Goal: Information Seeking & Learning: Find contact information

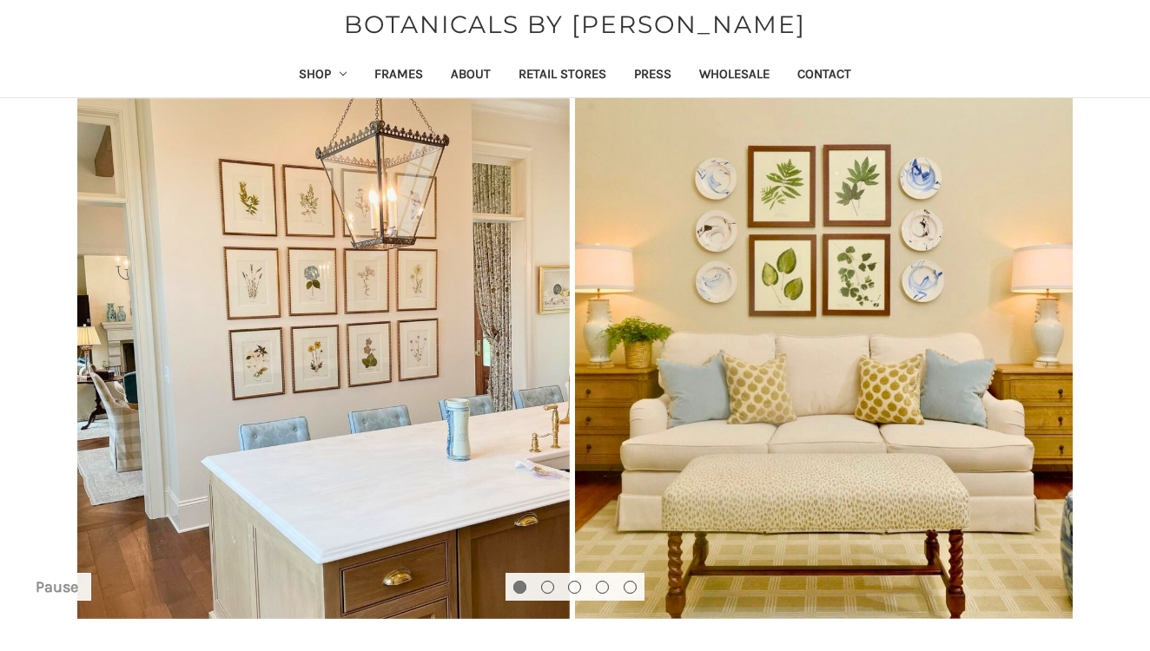
scroll to position [43, 0]
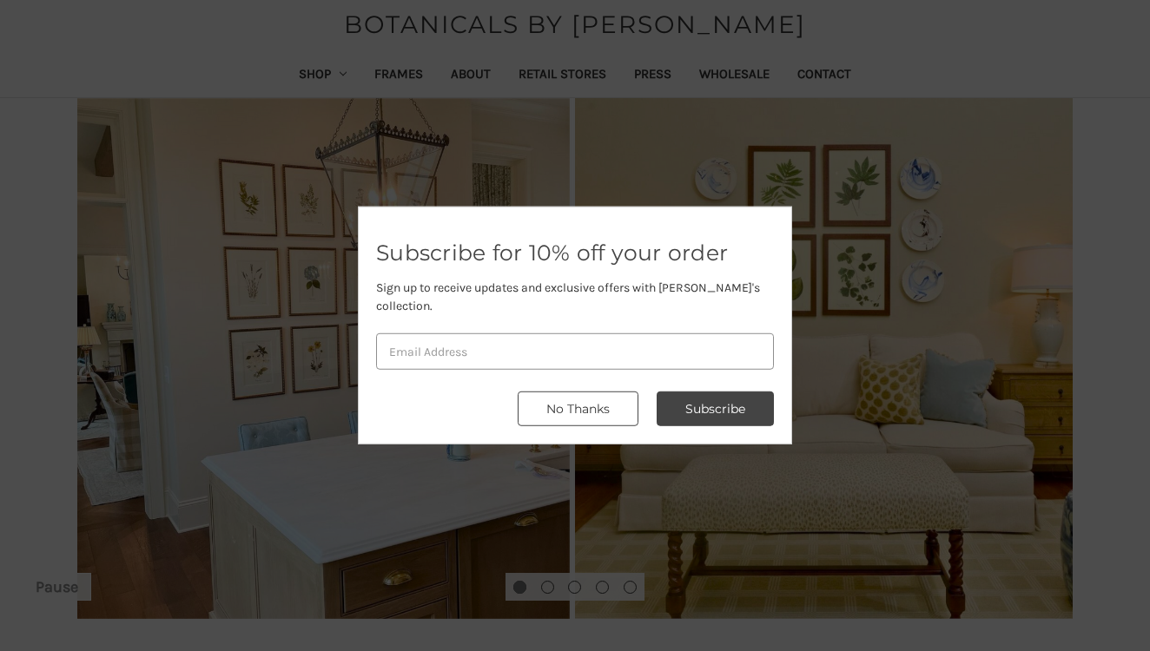
click at [572, 401] on button "No Thanks" at bounding box center [577, 409] width 121 height 35
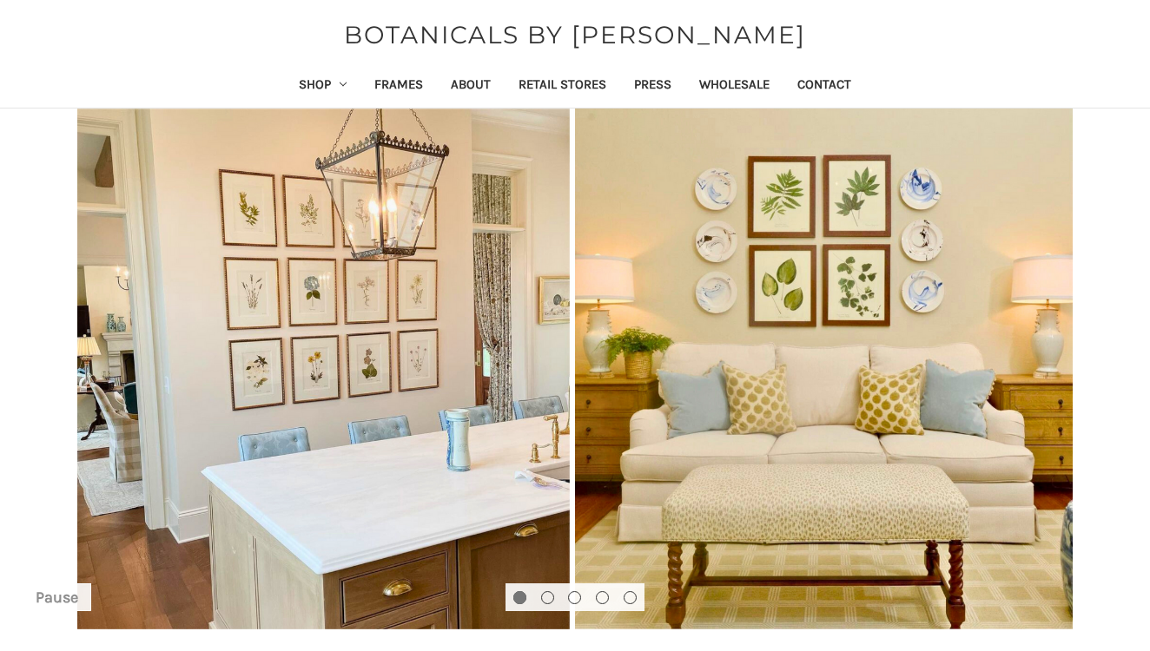
scroll to position [33, 0]
click at [293, 81] on link "Shop" at bounding box center [323, 86] width 76 height 43
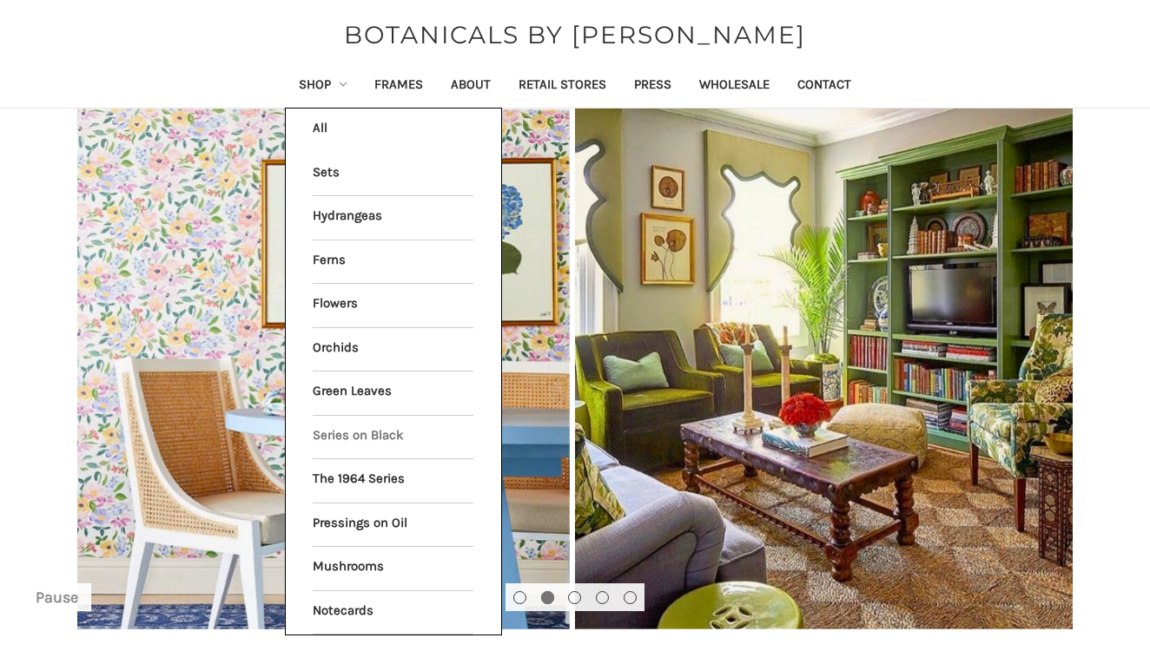
click at [347, 435] on link "Series on Black" at bounding box center [393, 437] width 161 height 43
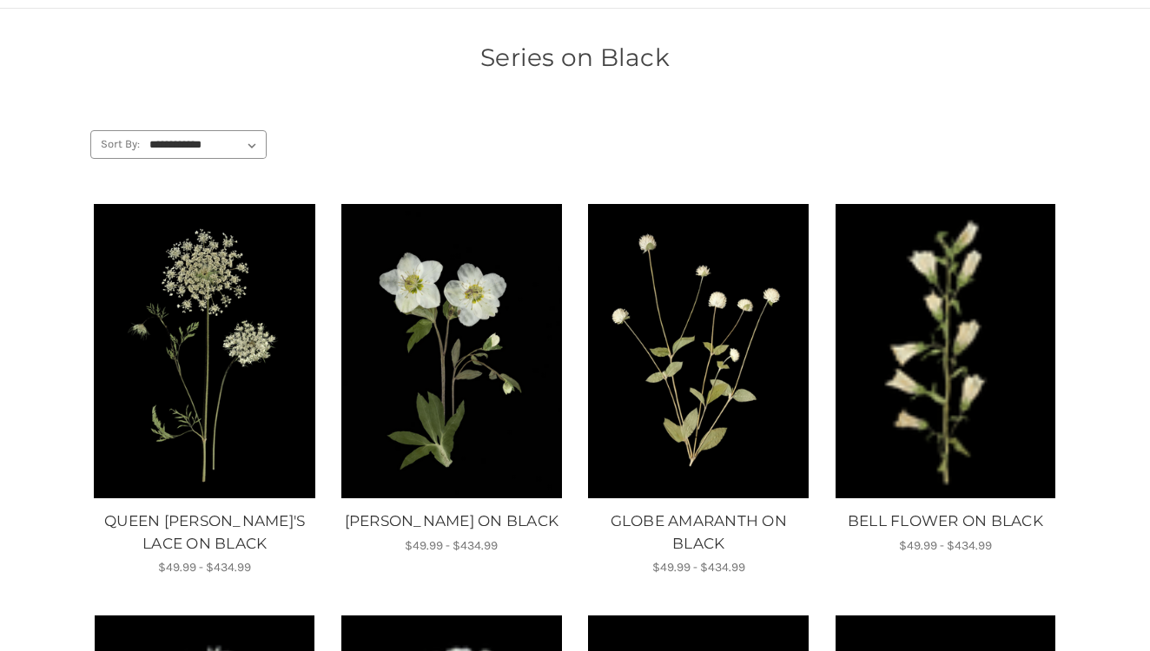
scroll to position [133, 0]
click at [190, 359] on img "QUEEN ANNE'S LACE ON BLACK, Price range from $49.99 to $434.99\a\a" at bounding box center [204, 351] width 223 height 294
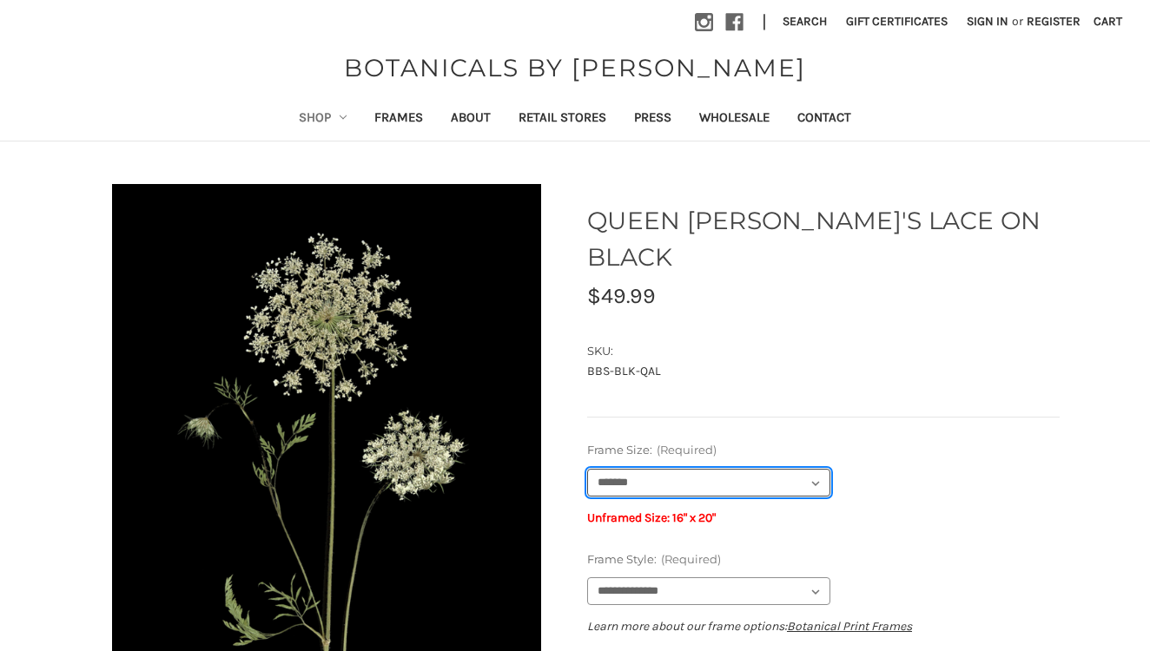
select select "****"
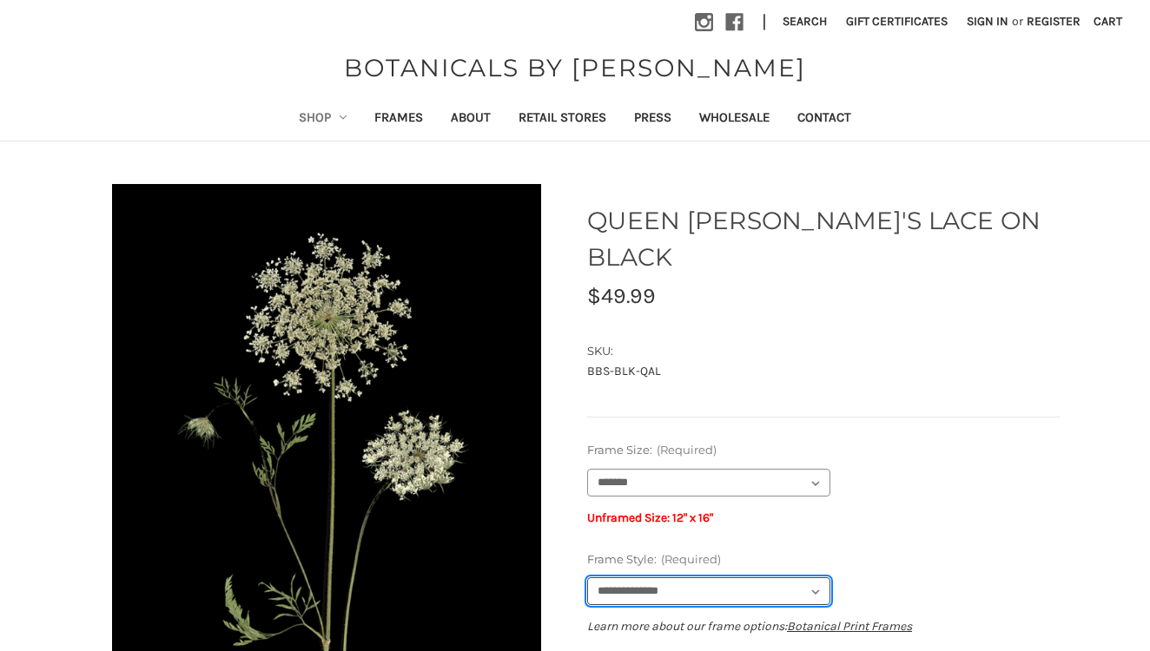
select select "****"
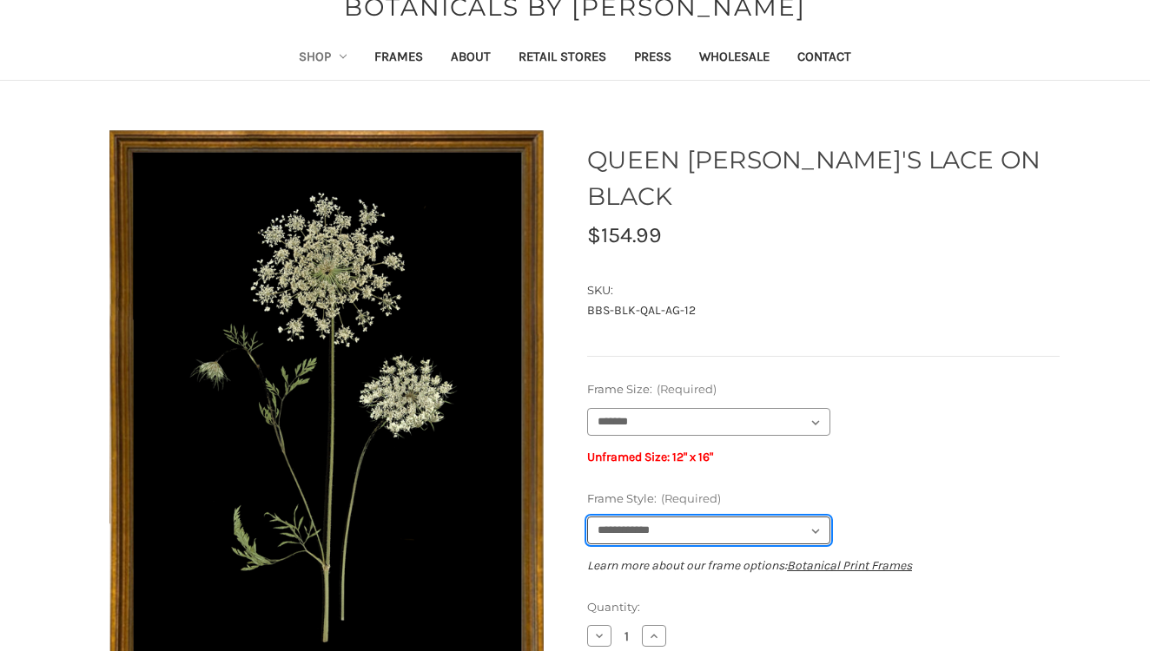
scroll to position [63, 0]
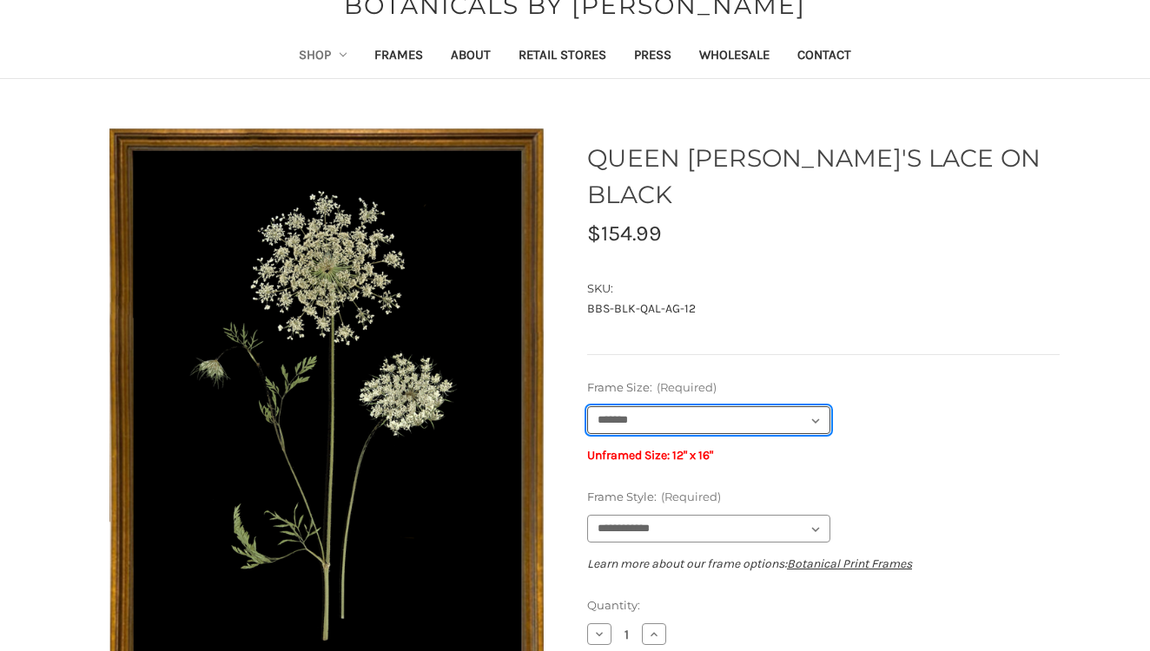
select select "****"
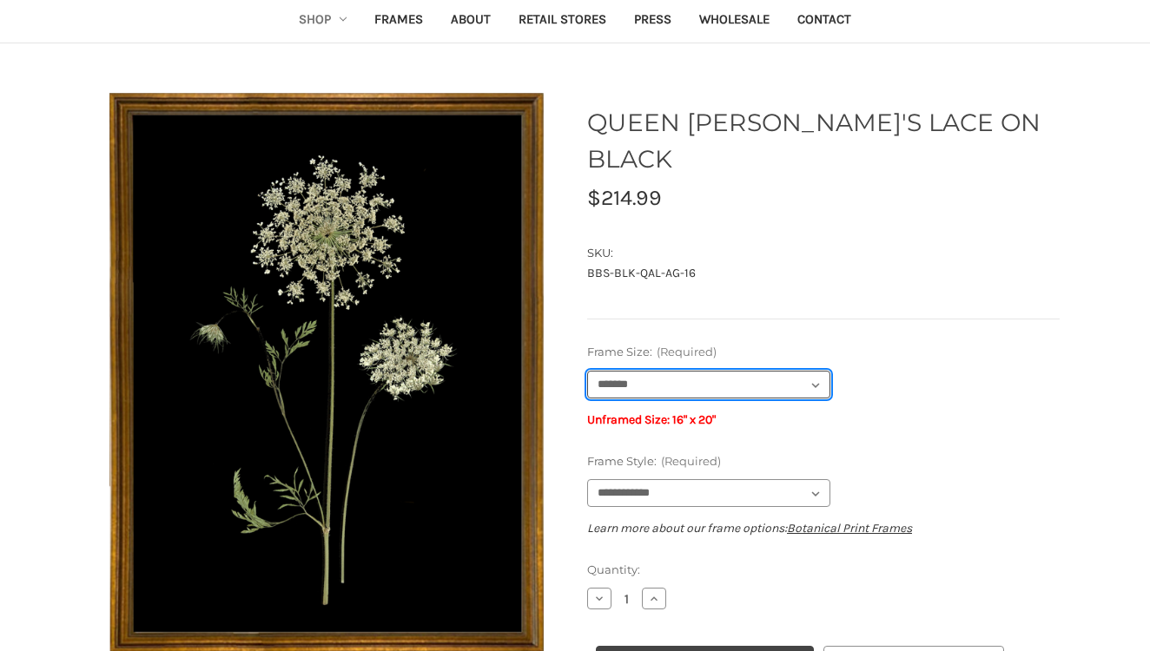
scroll to position [101, 0]
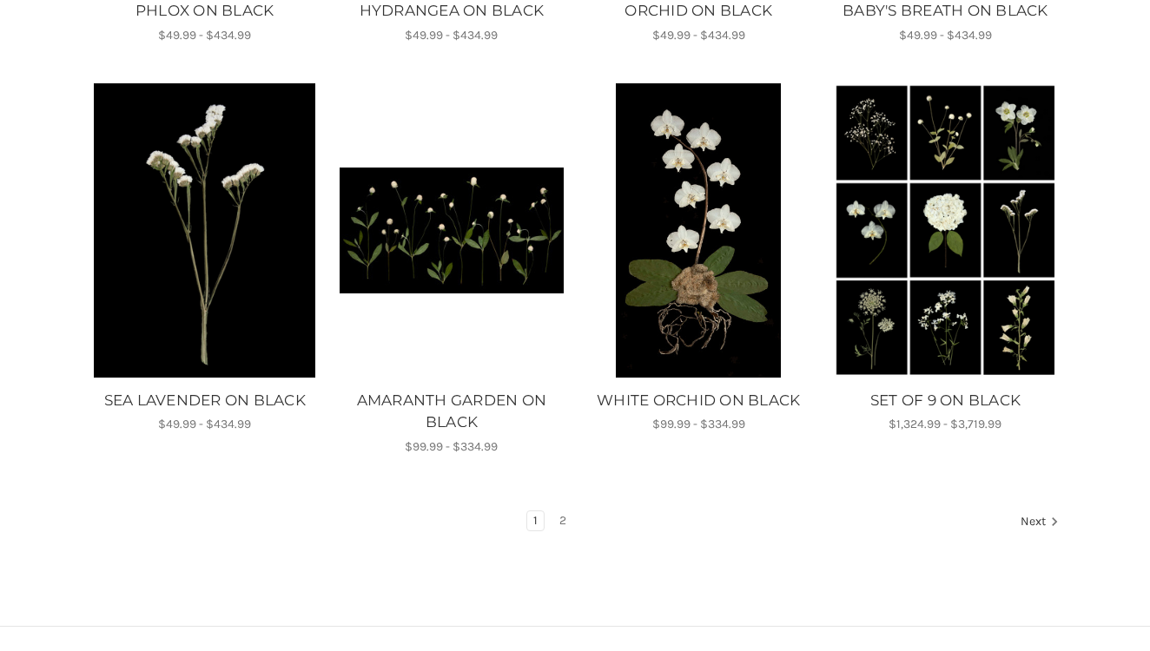
scroll to position [1071, 0]
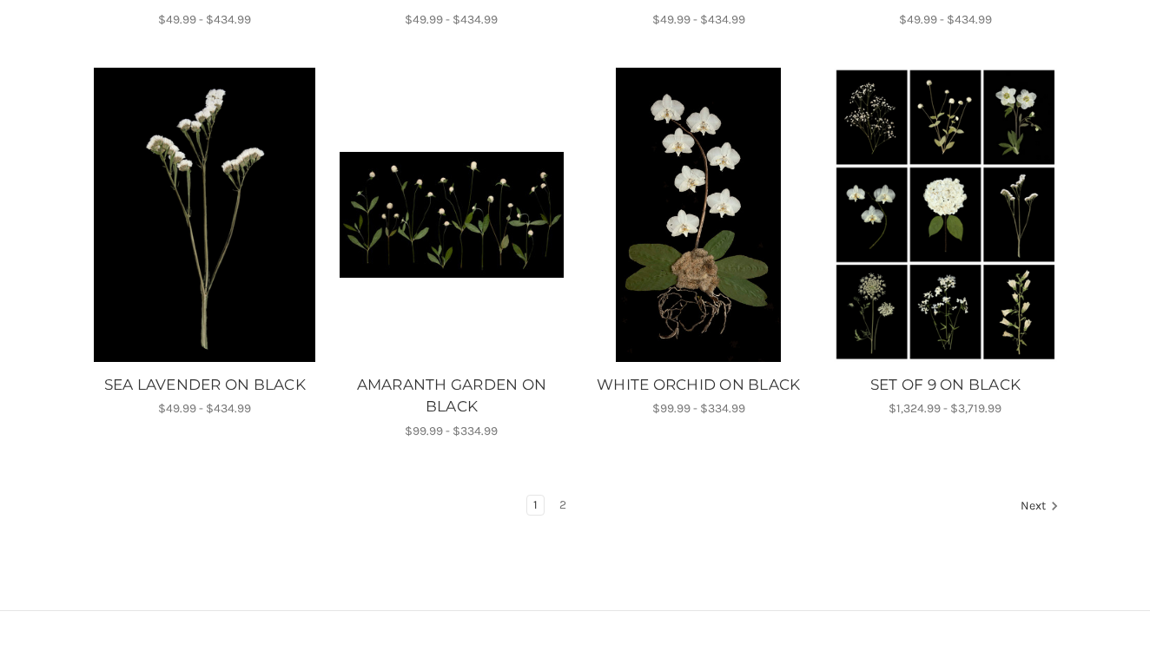
click at [944, 227] on img "SET OF 9 ON BLACK, Price range from $1,324.99 to $3,719.99\a\a" at bounding box center [945, 215] width 223 height 294
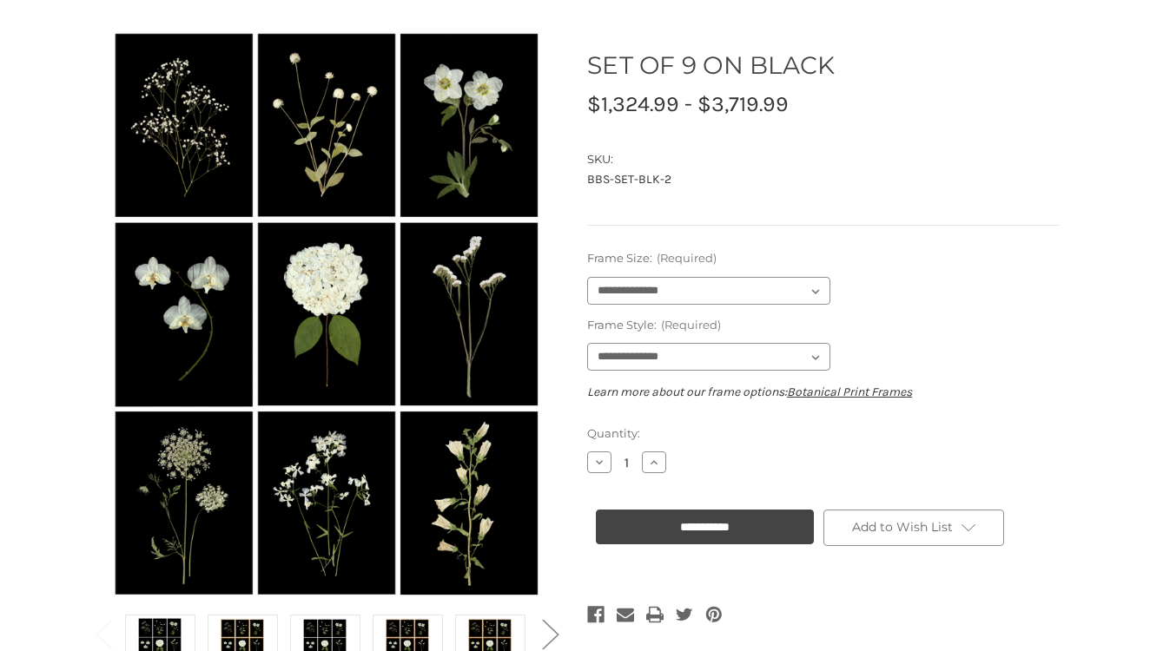
scroll to position [165, 0]
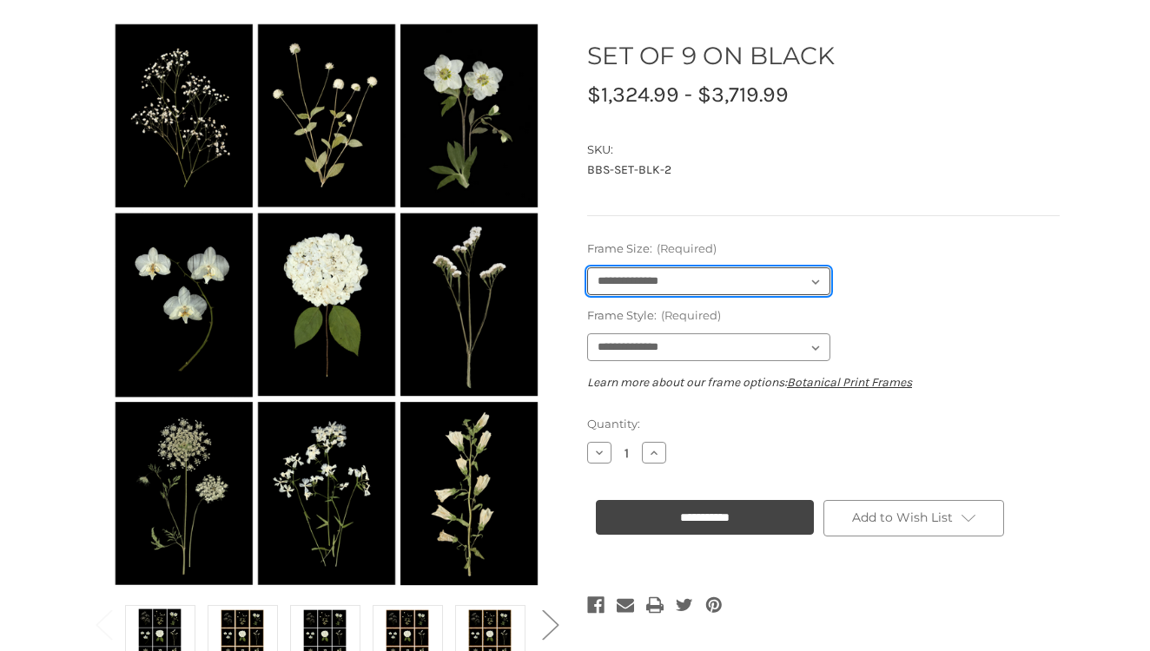
select select "****"
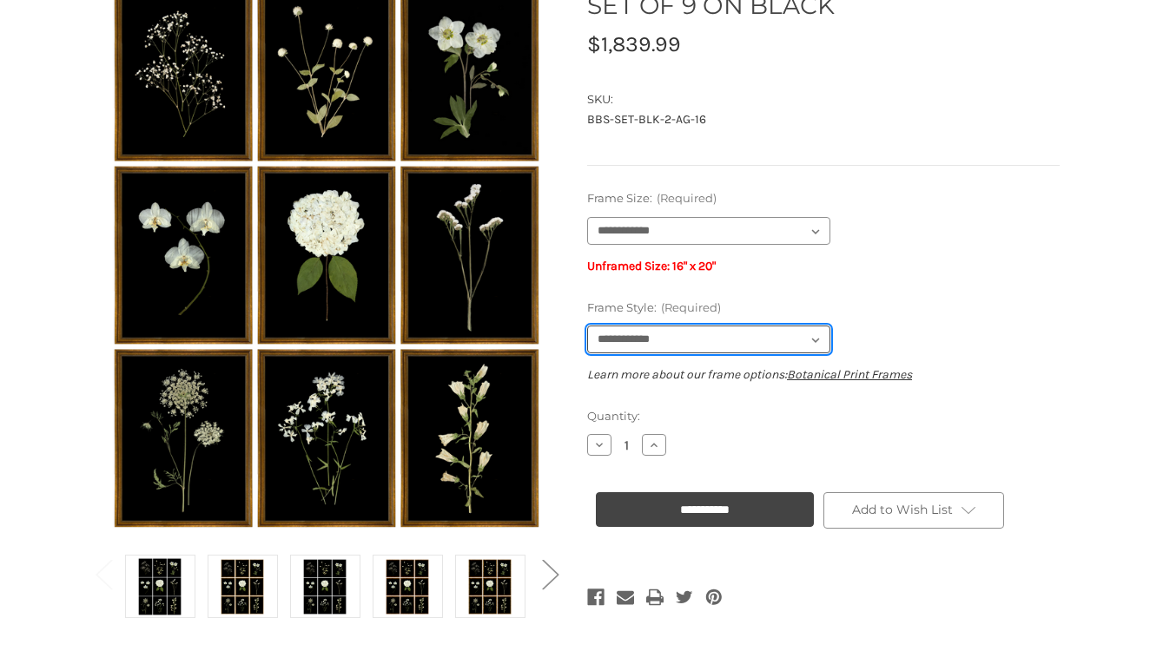
scroll to position [208, 0]
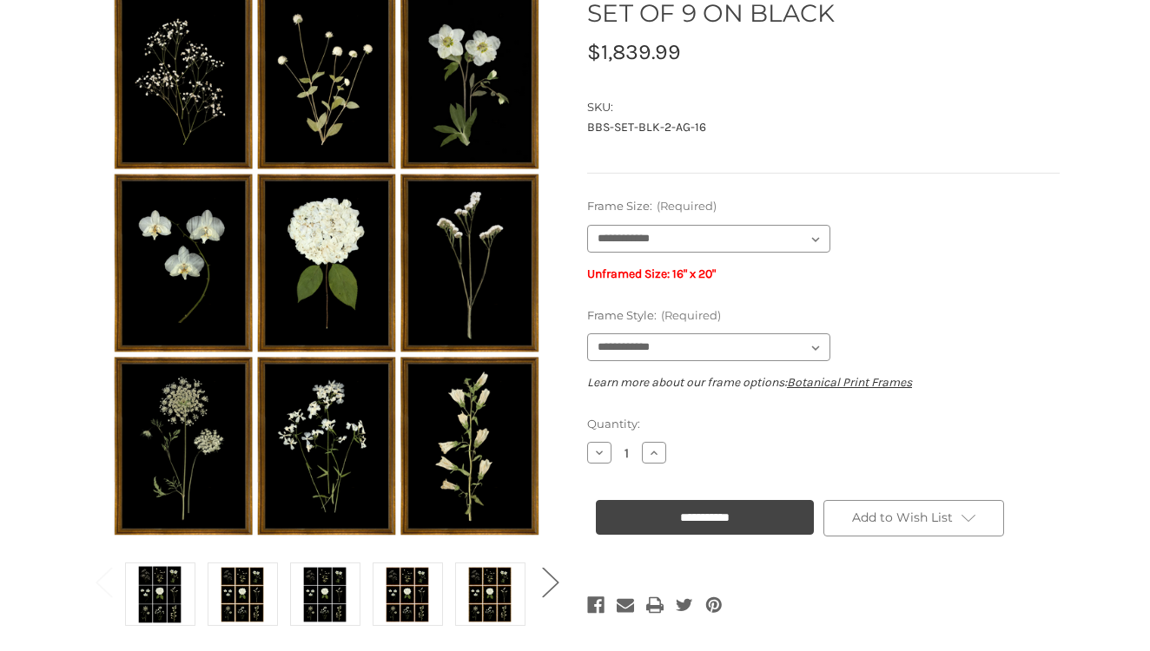
click at [551, 588] on button "Next" at bounding box center [549, 581] width 35 height 53
click at [168, 597] on img at bounding box center [159, 594] width 43 height 58
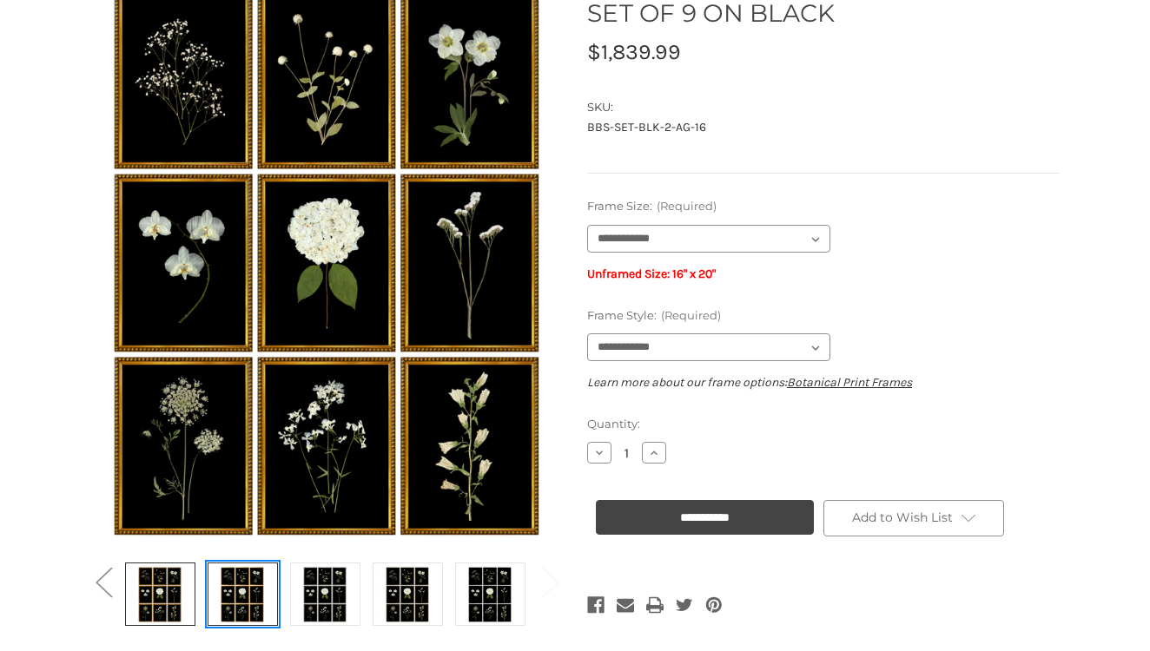
click at [235, 608] on img at bounding box center [242, 594] width 43 height 58
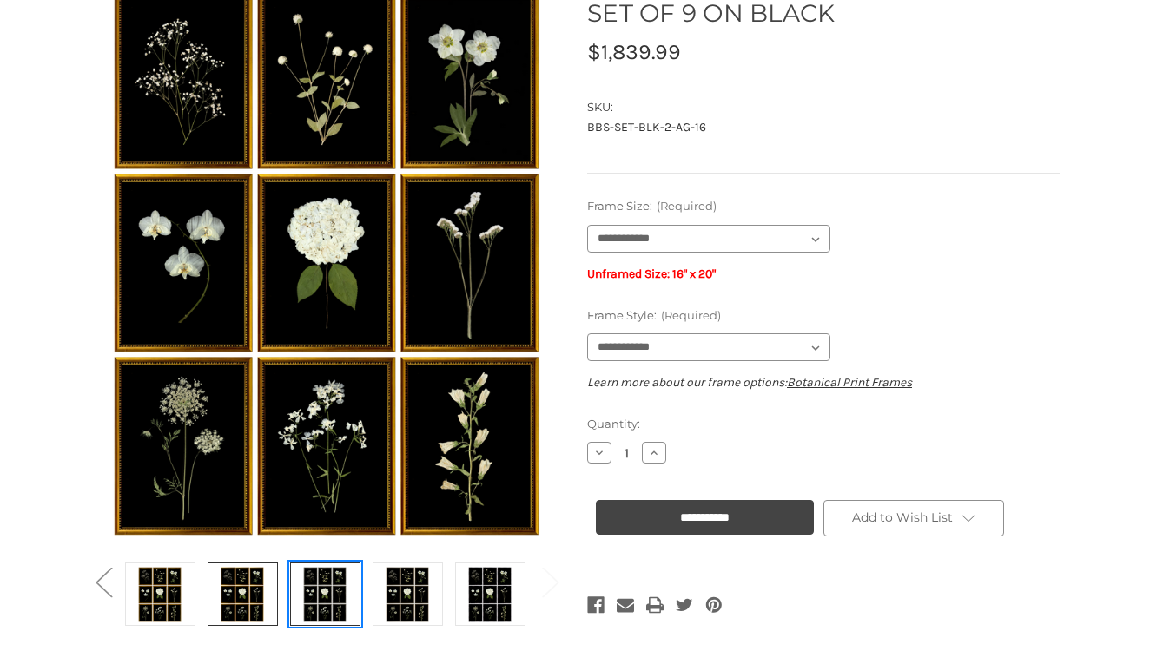
click at [326, 605] on img at bounding box center [324, 594] width 43 height 58
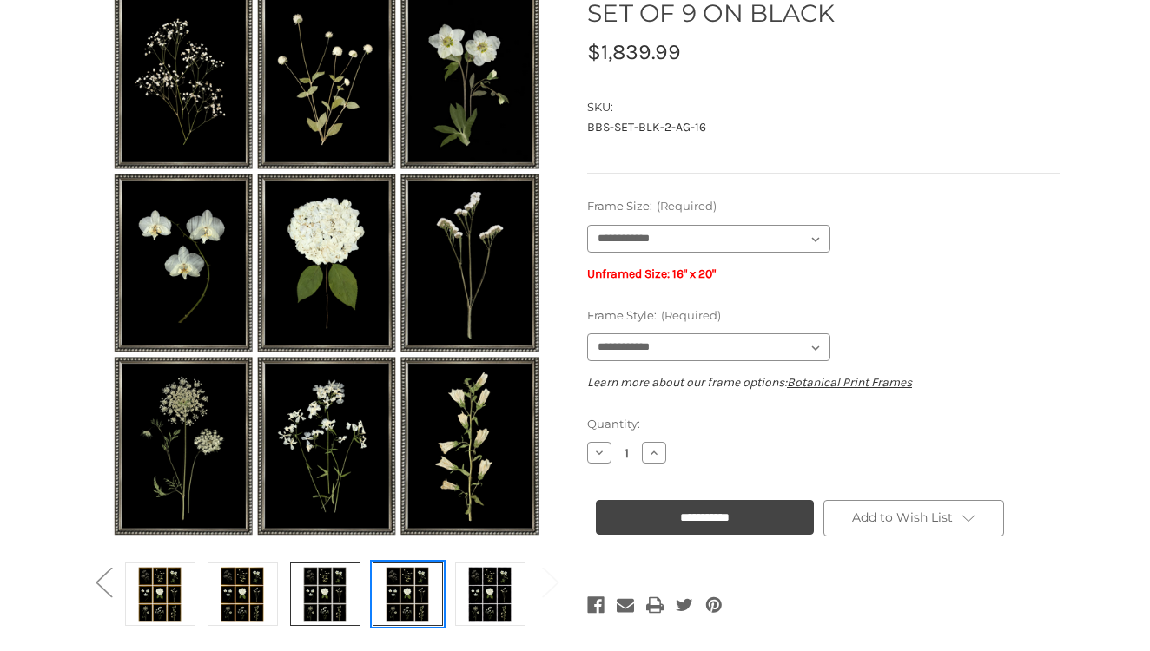
click at [409, 595] on img at bounding box center [407, 594] width 43 height 58
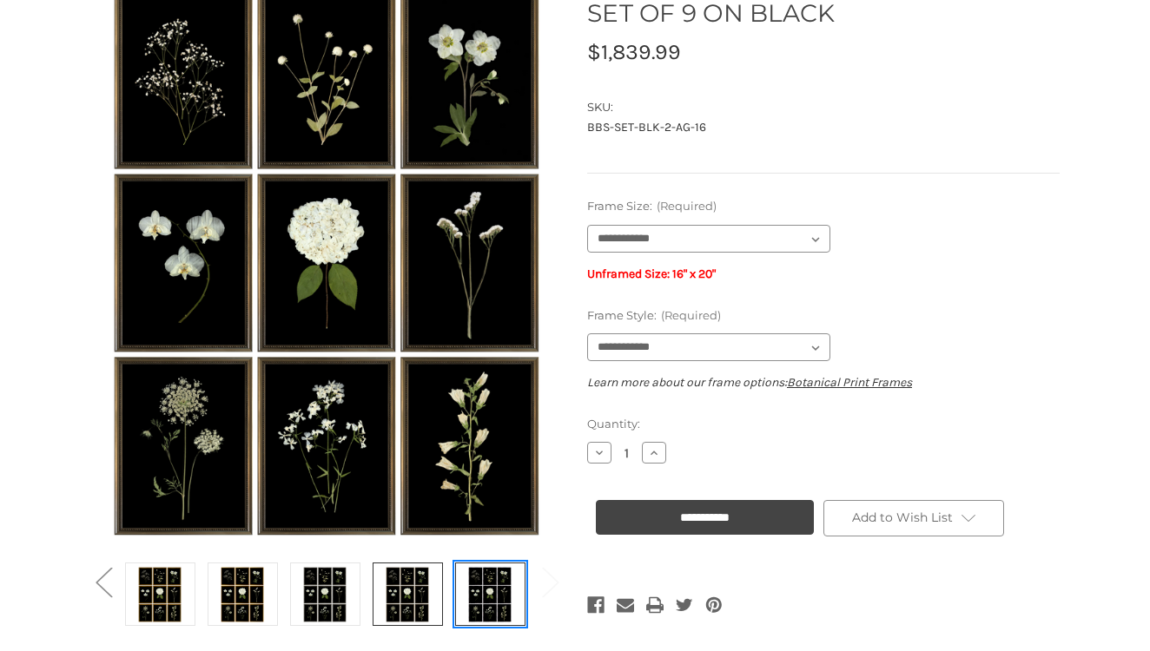
click at [494, 604] on img at bounding box center [489, 594] width 43 height 58
select select "****"
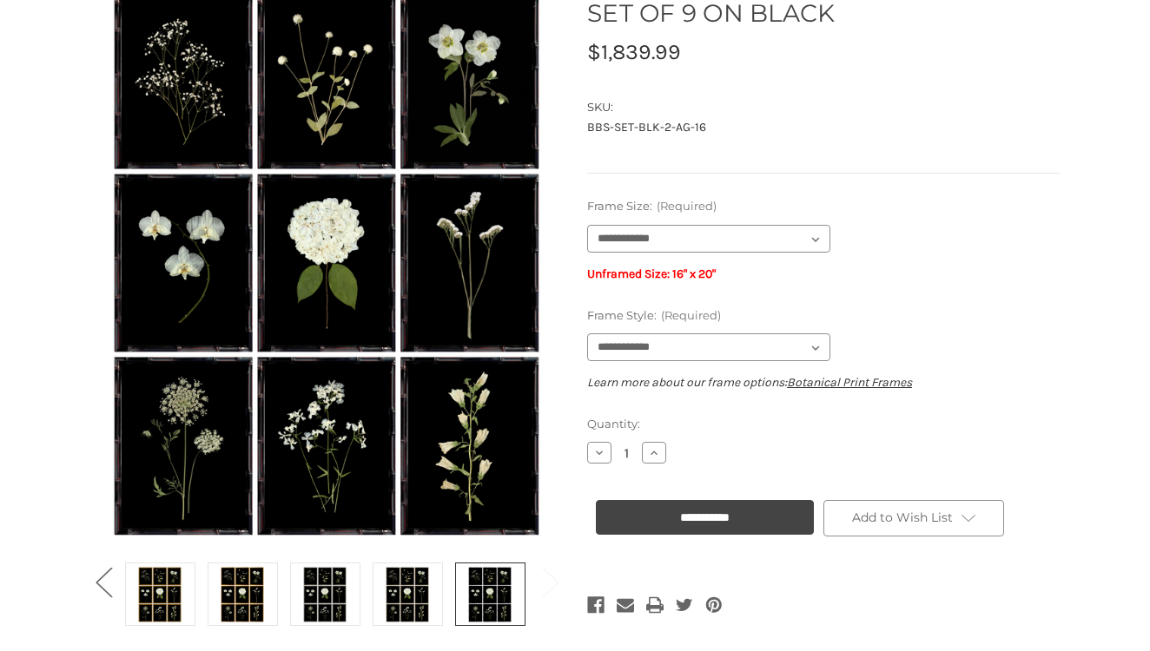
click at [104, 583] on button "Previous" at bounding box center [103, 581] width 35 height 53
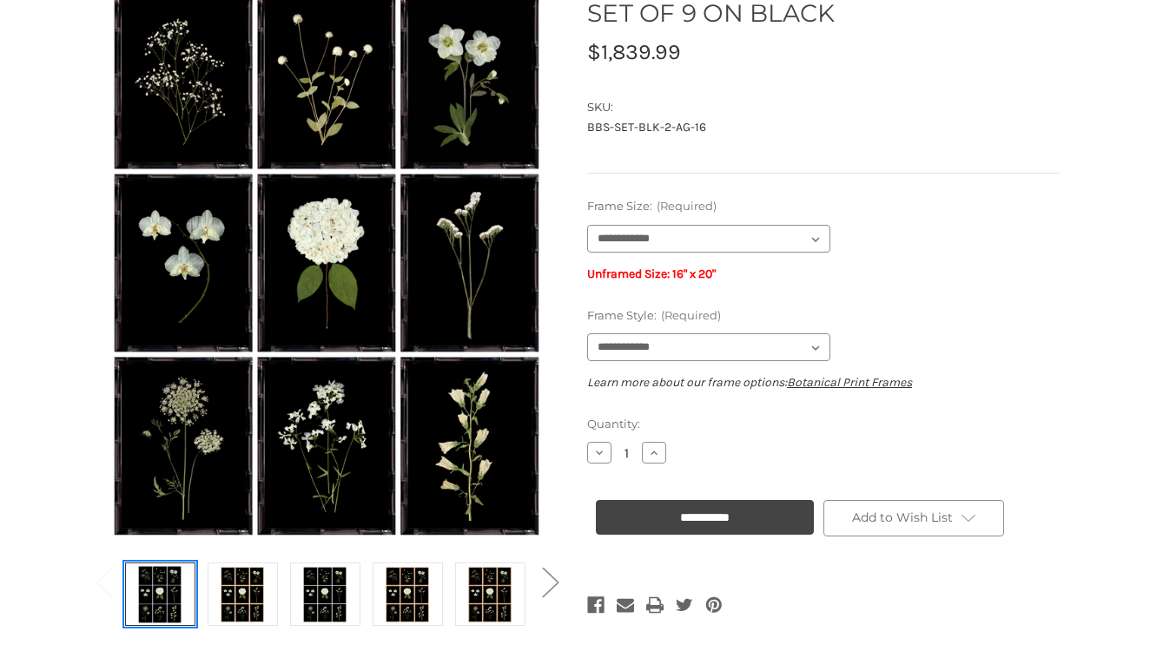
click at [166, 599] on img at bounding box center [159, 594] width 43 height 58
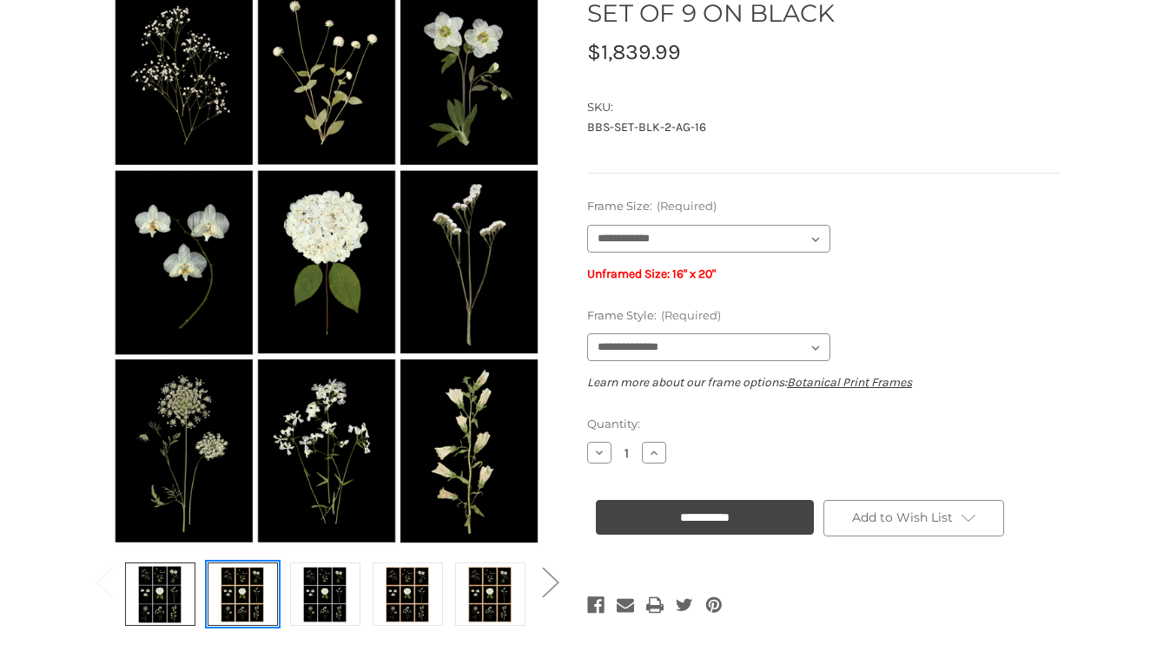
click at [226, 598] on img at bounding box center [242, 594] width 43 height 58
select select "****"
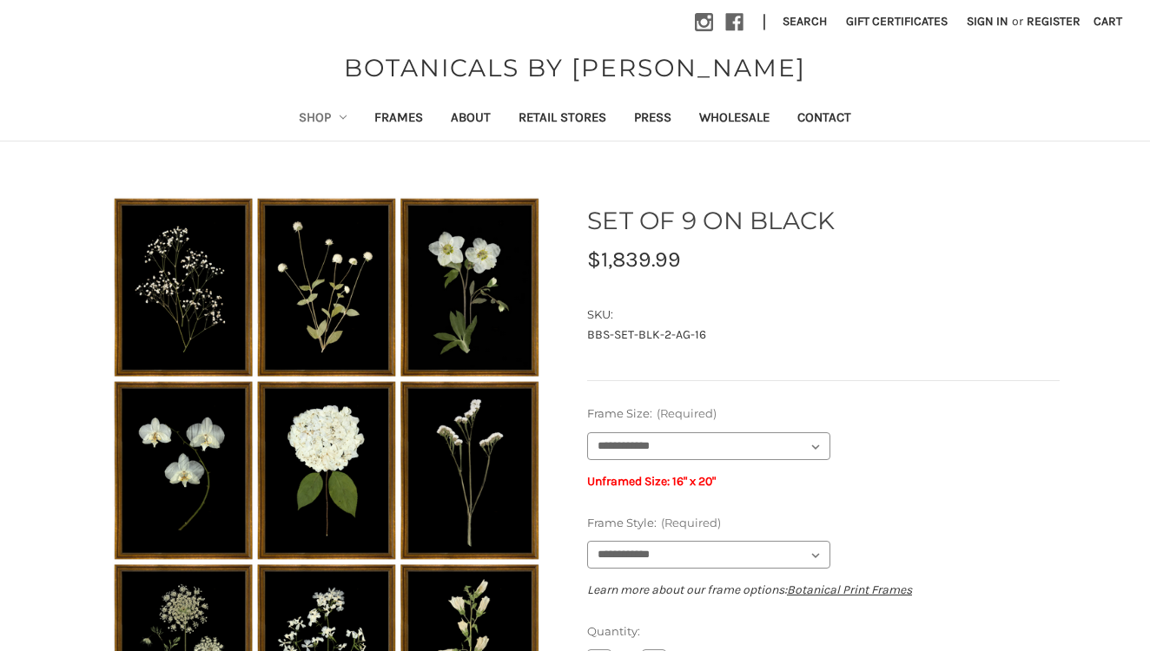
scroll to position [0, 0]
click at [467, 119] on link "About" at bounding box center [471, 119] width 68 height 43
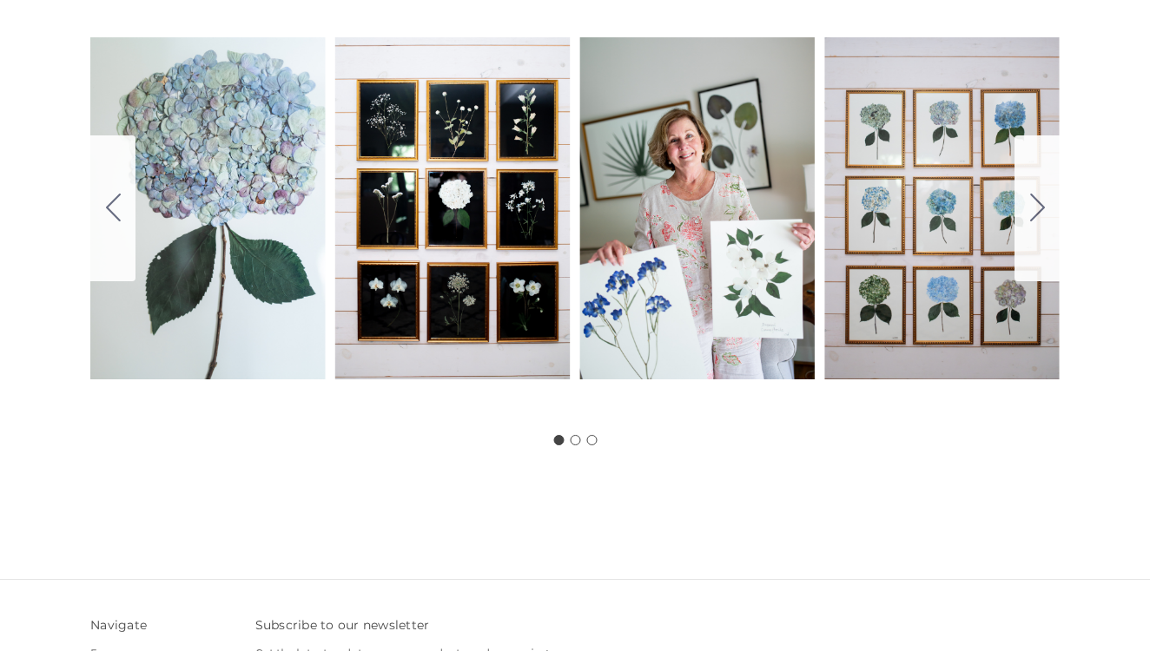
scroll to position [1110, 0]
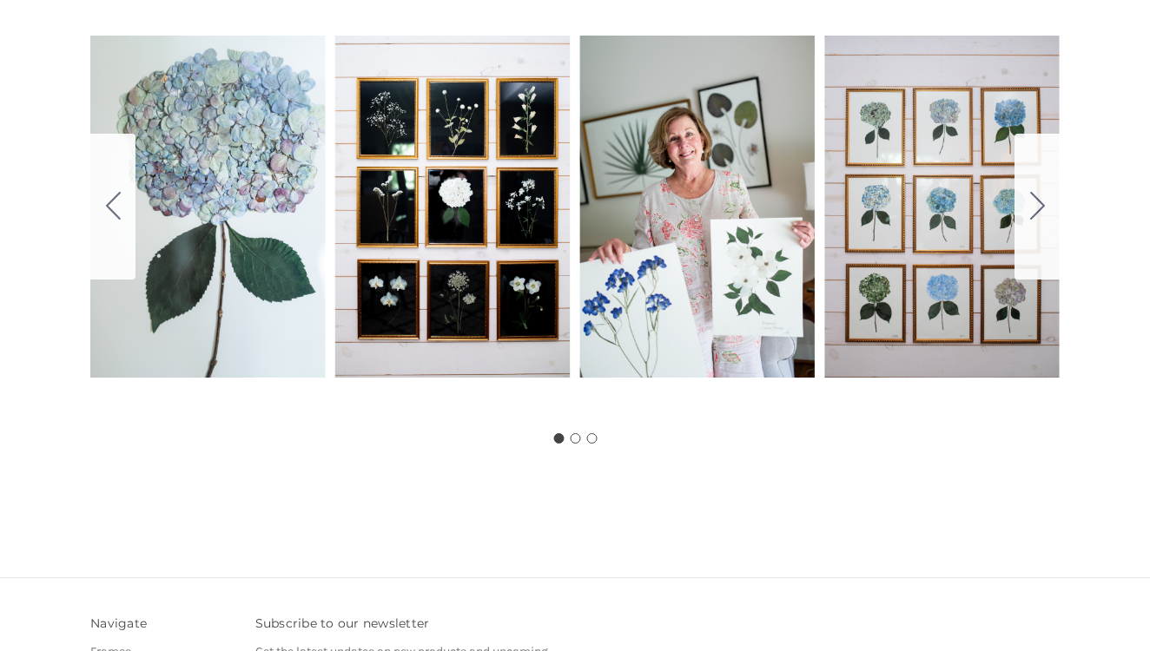
click at [1035, 210] on icon "Go to slide 2" at bounding box center [1037, 206] width 15 height 28
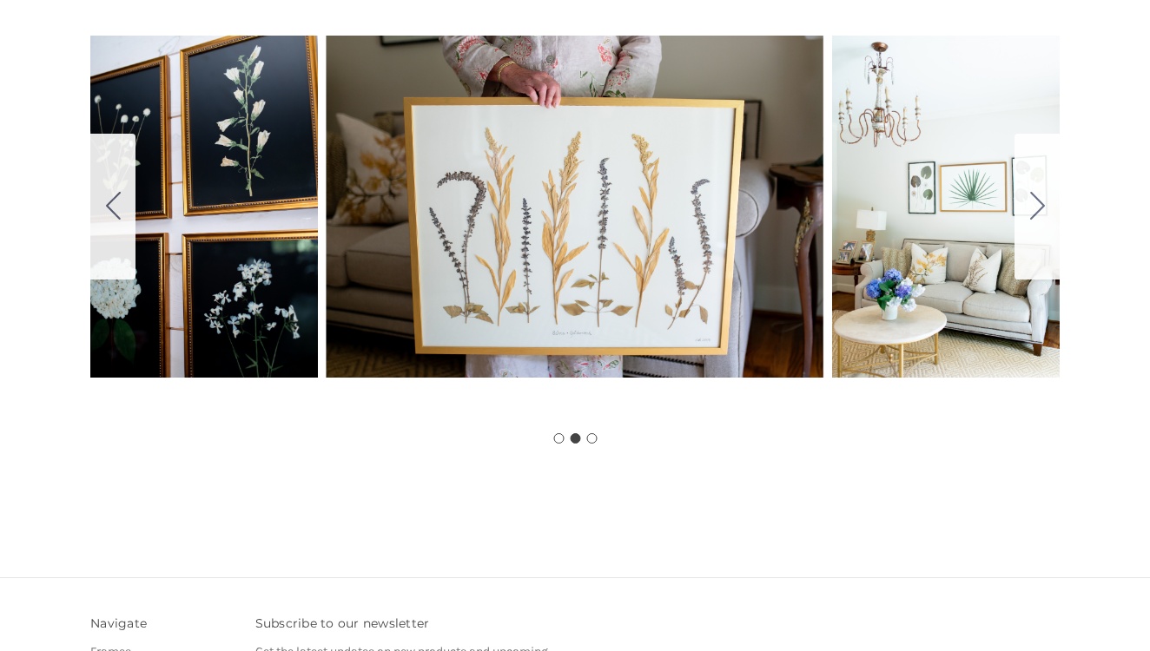
click at [1034, 212] on icon "Go to slide 3" at bounding box center [1037, 206] width 15 height 28
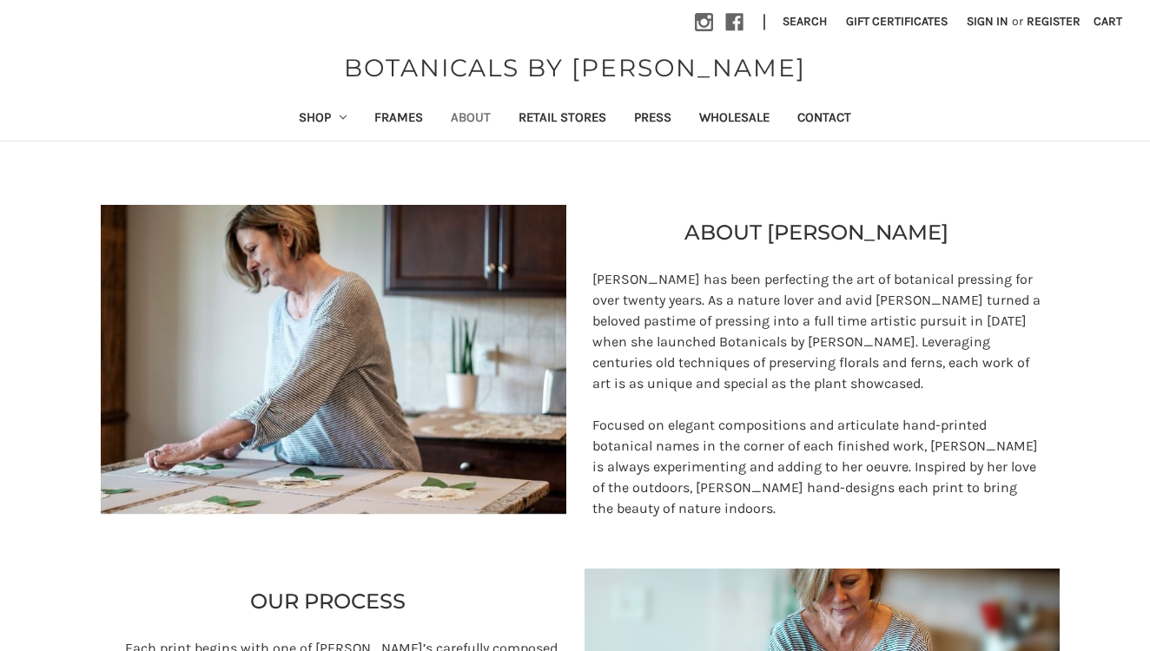
scroll to position [0, 0]
click at [552, 122] on link "Retail Stores" at bounding box center [561, 119] width 115 height 43
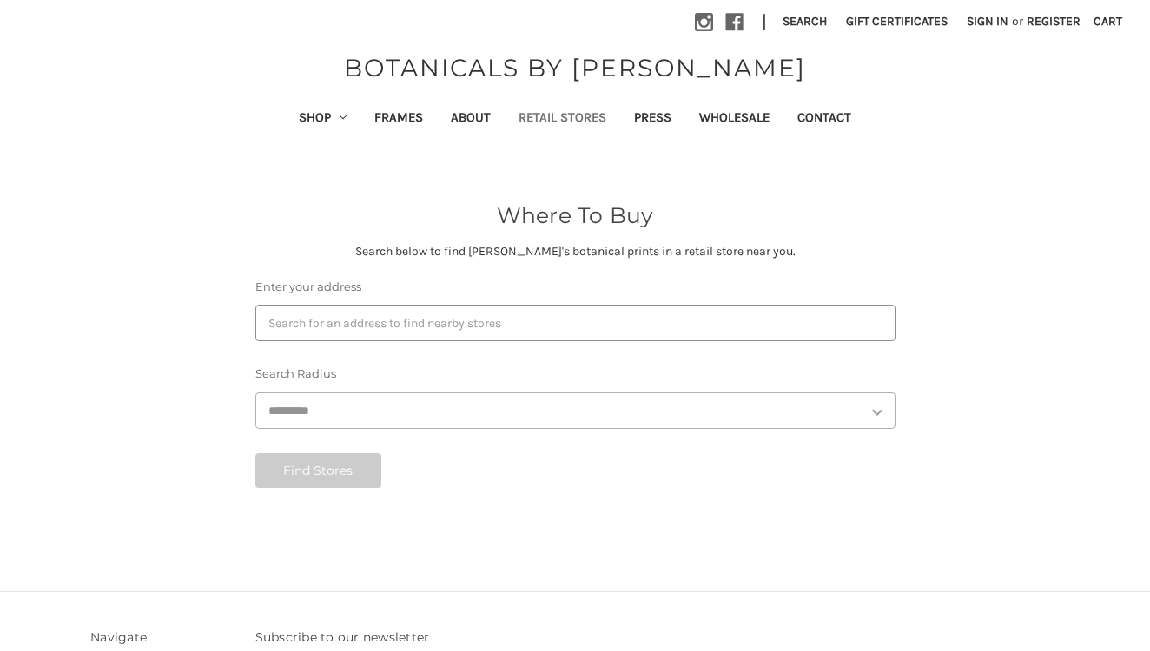
select select "***"
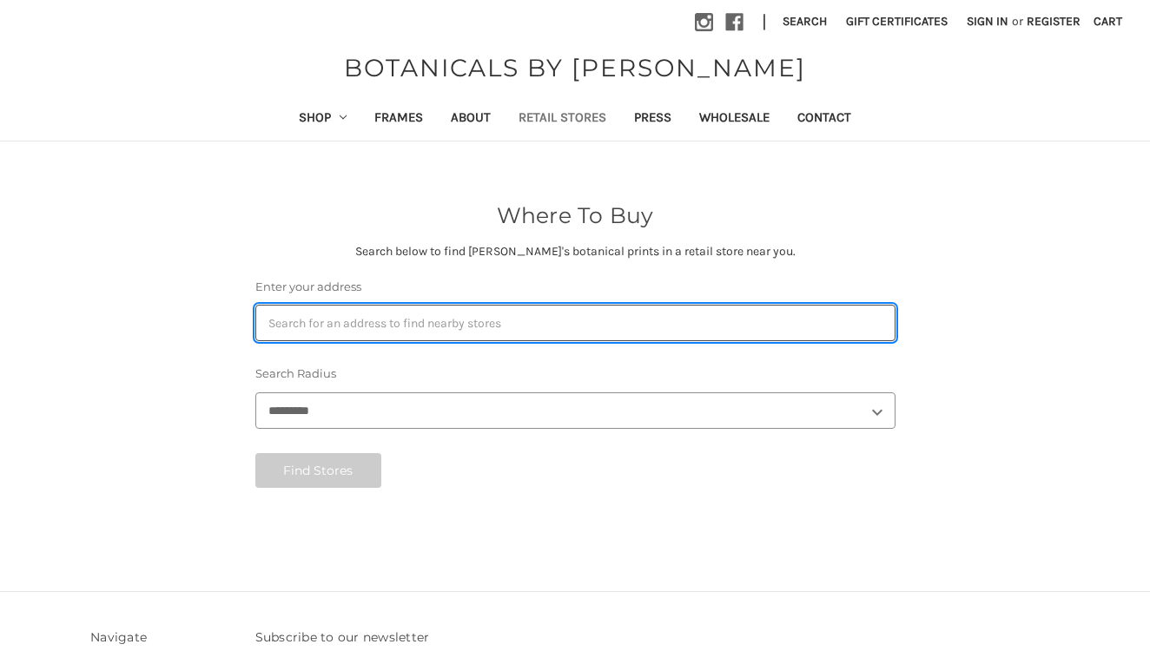
click at [385, 325] on input "Enter your address" at bounding box center [575, 323] width 640 height 36
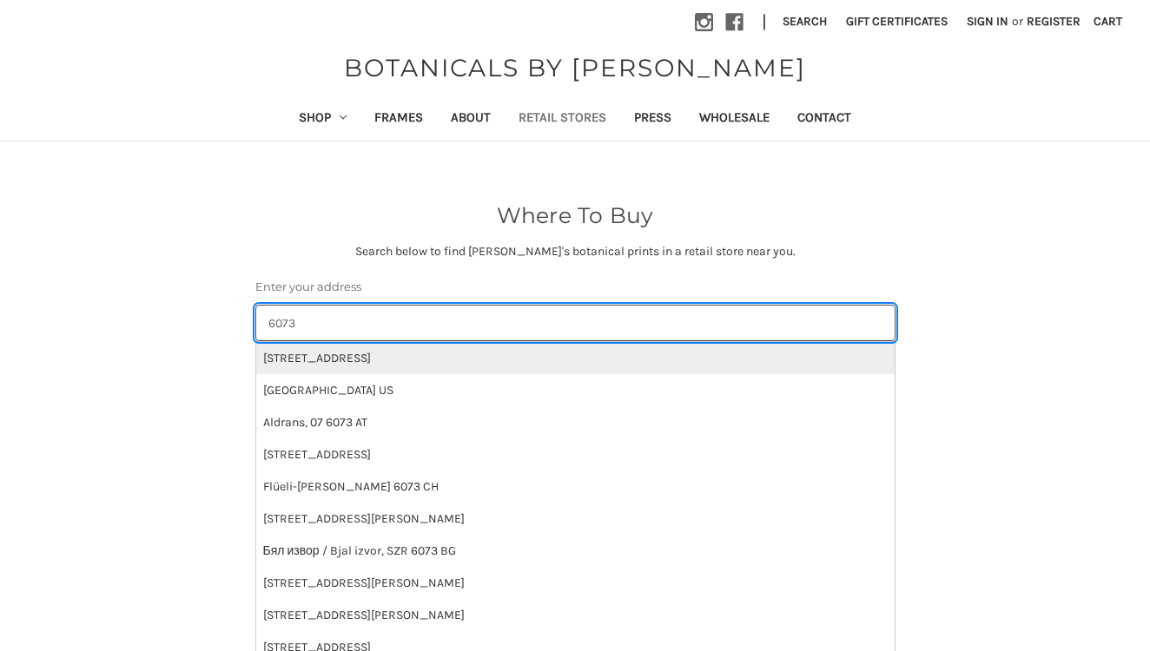
type input "6073"
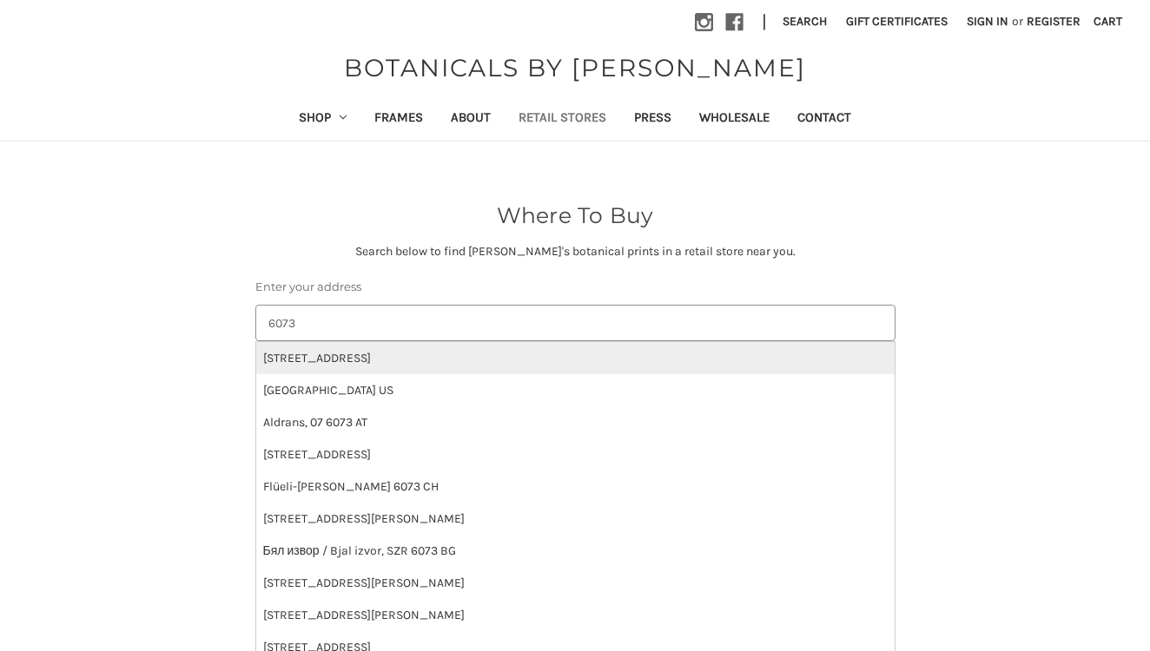
click at [430, 362] on li "[STREET_ADDRESS]" at bounding box center [575, 358] width 638 height 32
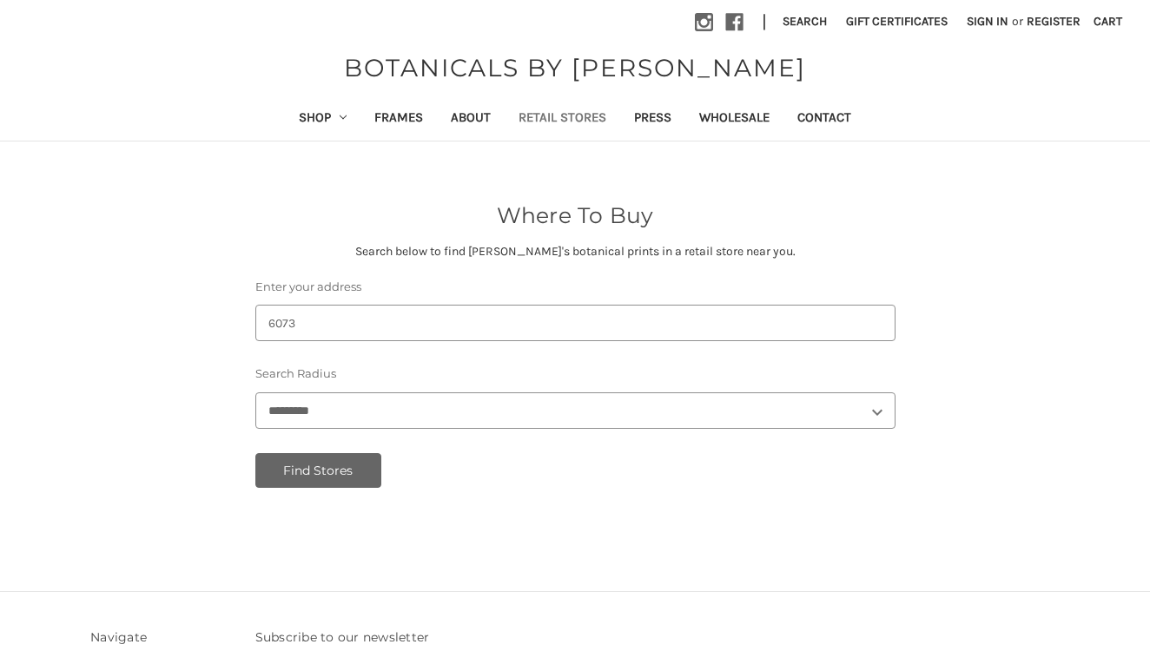
click at [326, 466] on button "Find Stores" at bounding box center [318, 470] width 127 height 35
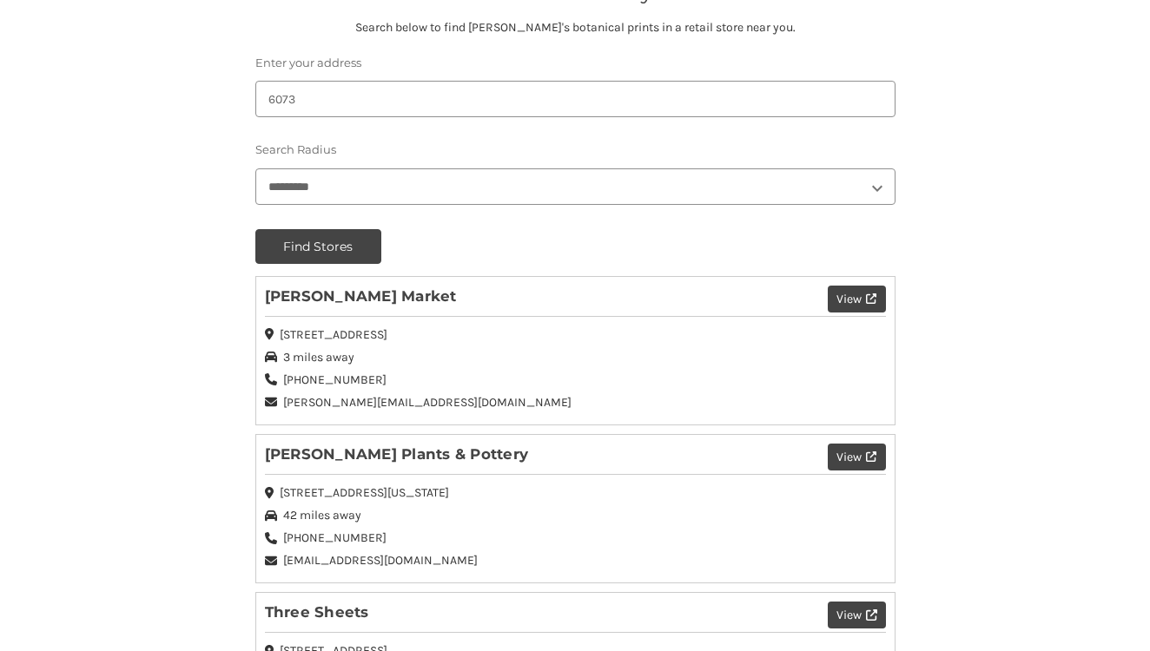
scroll to position [229, 0]
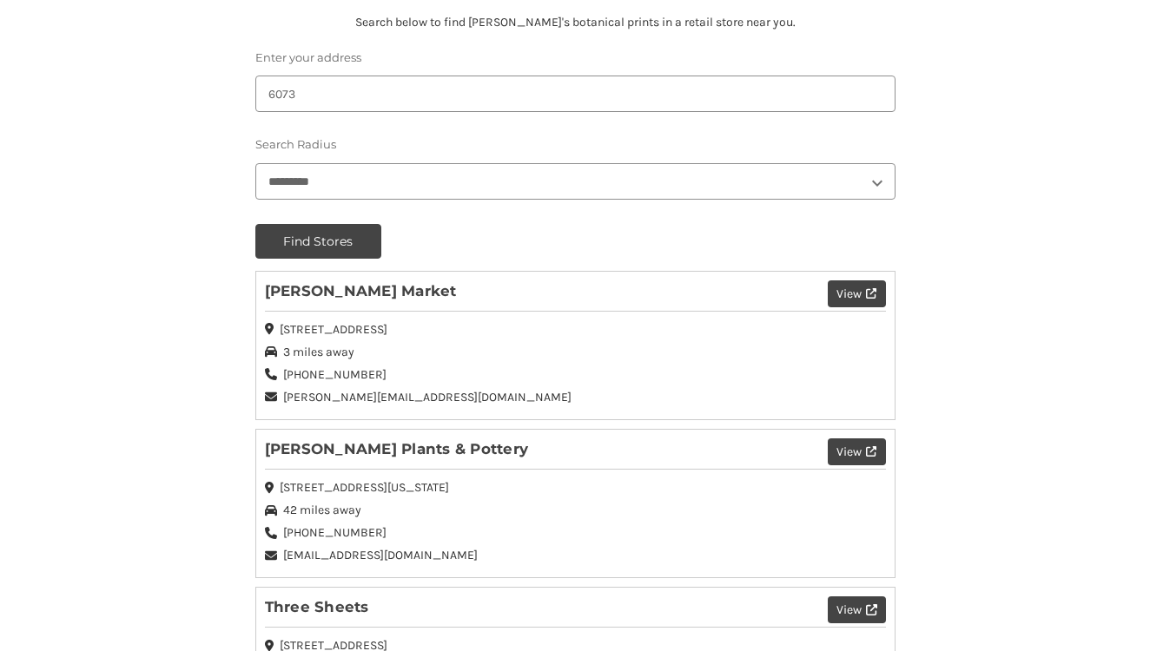
click at [846, 294] on button "View" at bounding box center [855, 293] width 57 height 27
click at [869, 289] on icon at bounding box center [871, 293] width 10 height 10
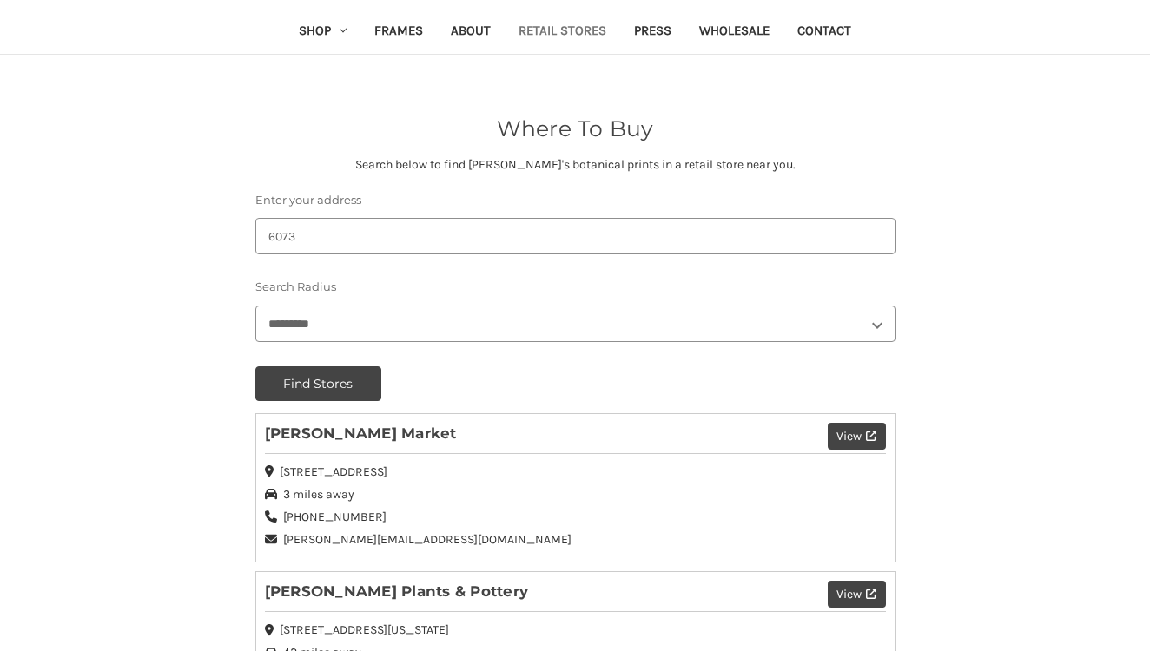
scroll to position [82, 0]
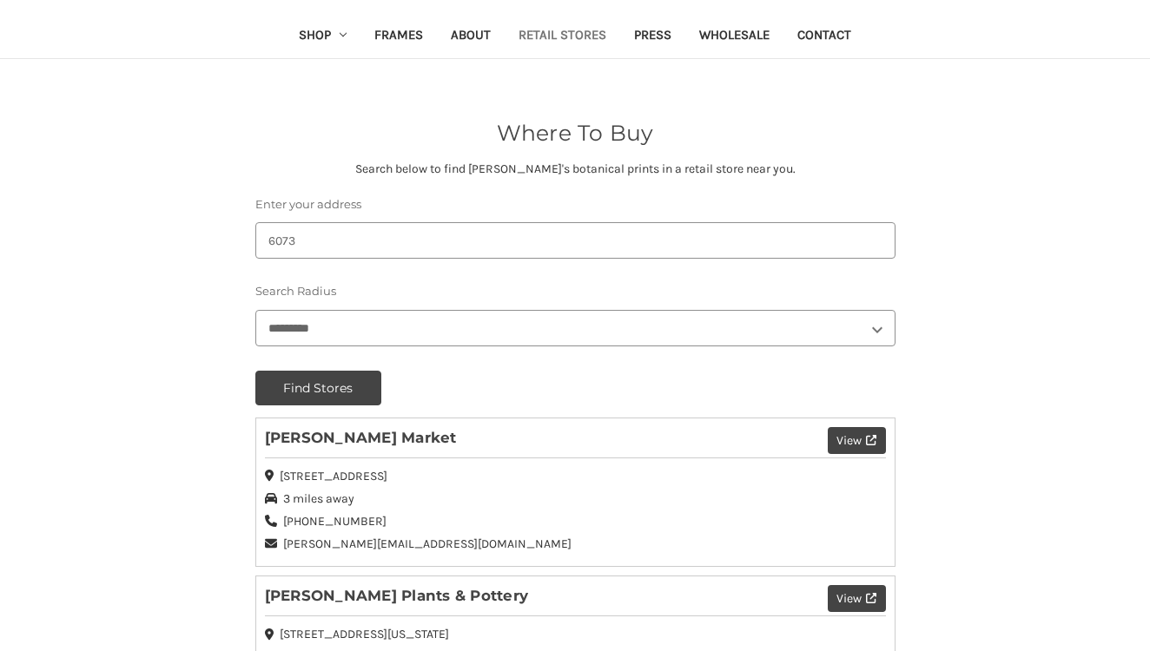
click at [847, 436] on button "View" at bounding box center [855, 440] width 57 height 27
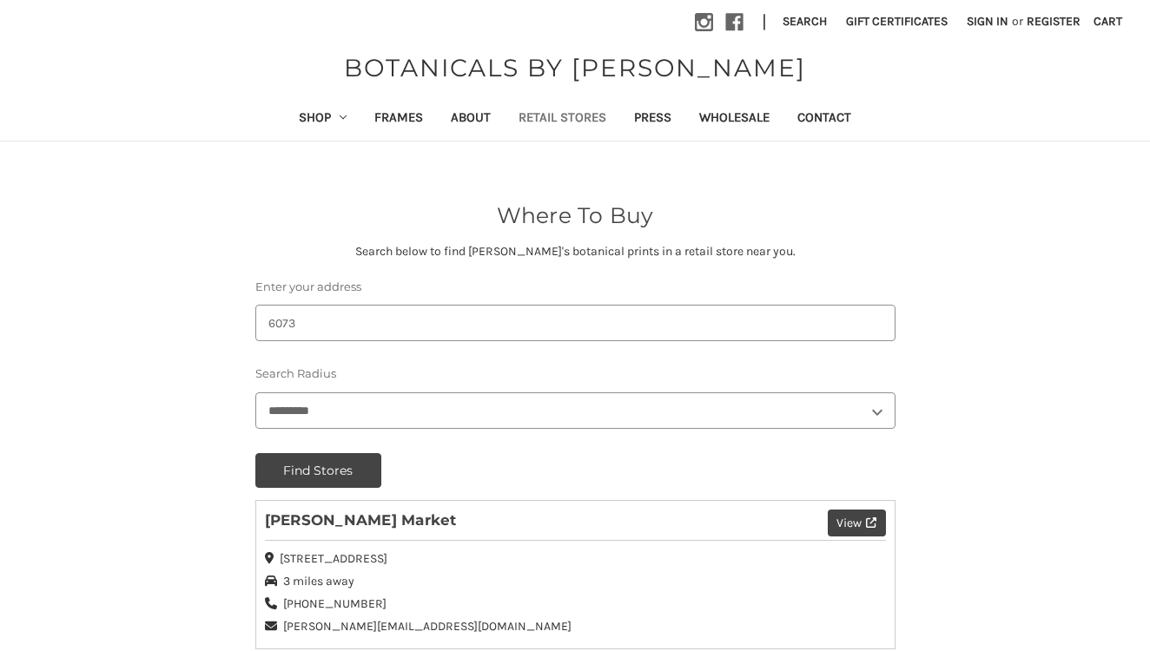
scroll to position [0, 0]
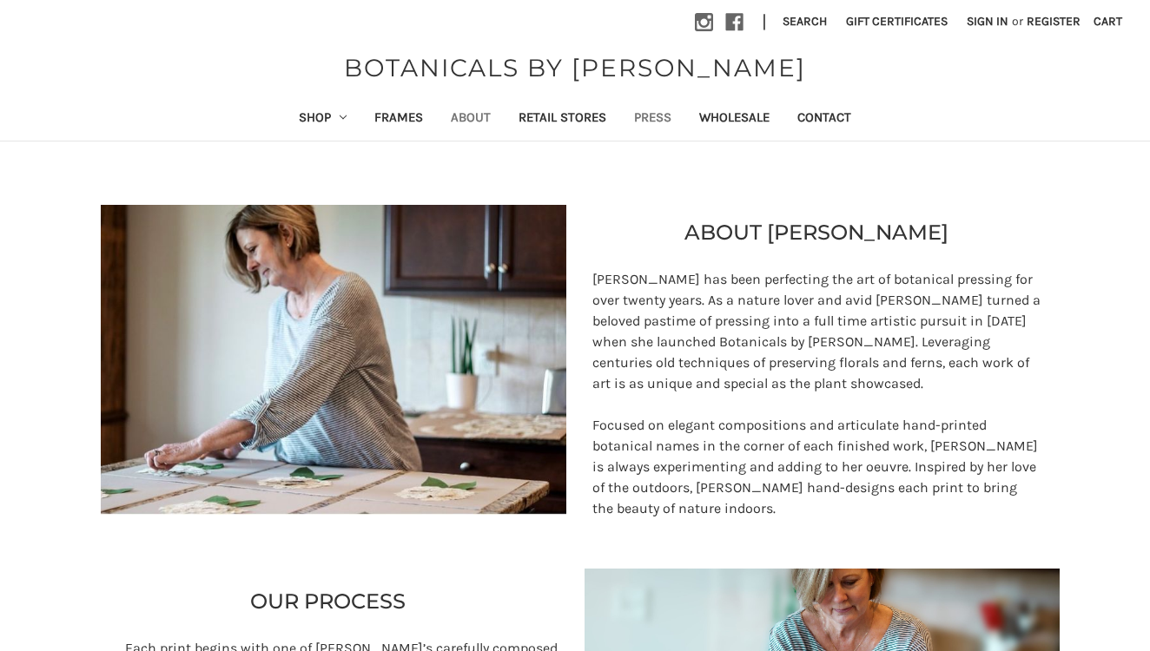
click at [666, 115] on link "Press" at bounding box center [652, 119] width 65 height 43
